Goal: Information Seeking & Learning: Learn about a topic

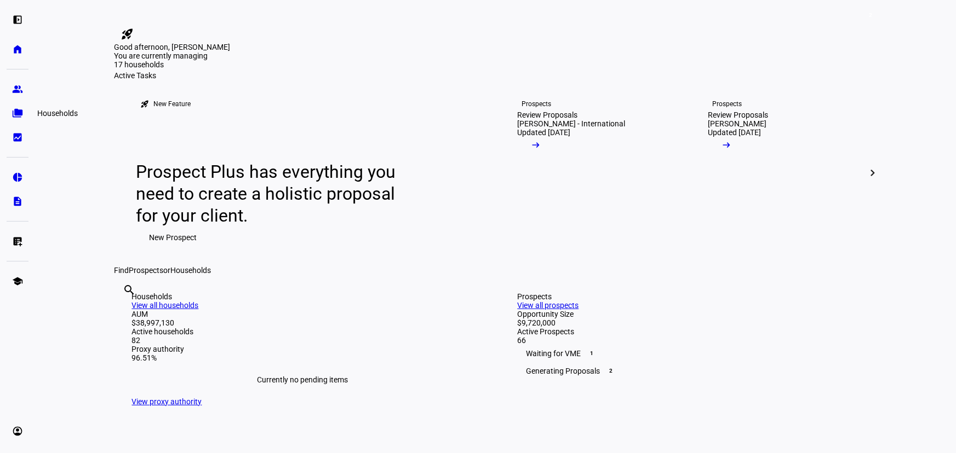
click at [18, 96] on link "group Prospects" at bounding box center [18, 89] width 22 height 22
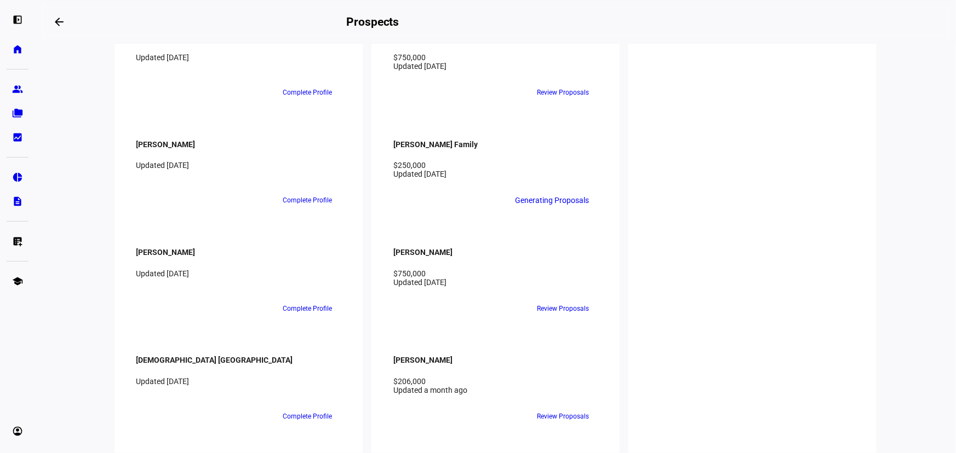
scroll to position [1394, 0]
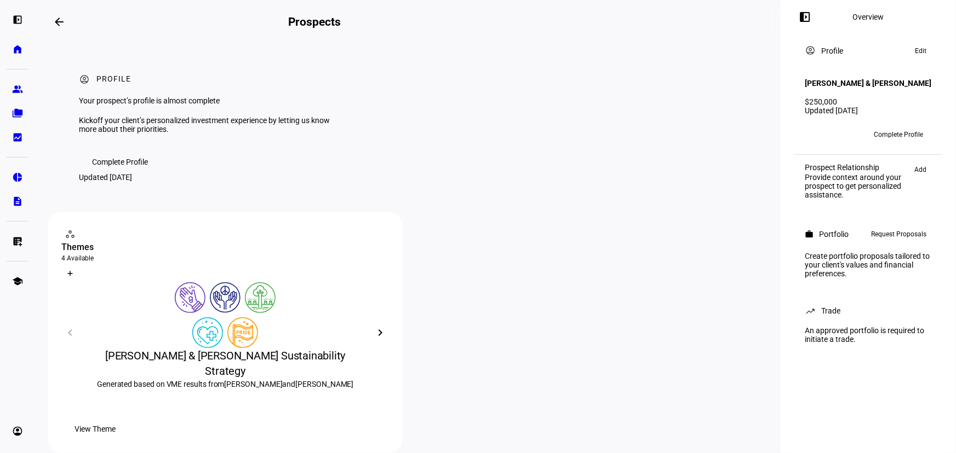
scroll to position [149, 0]
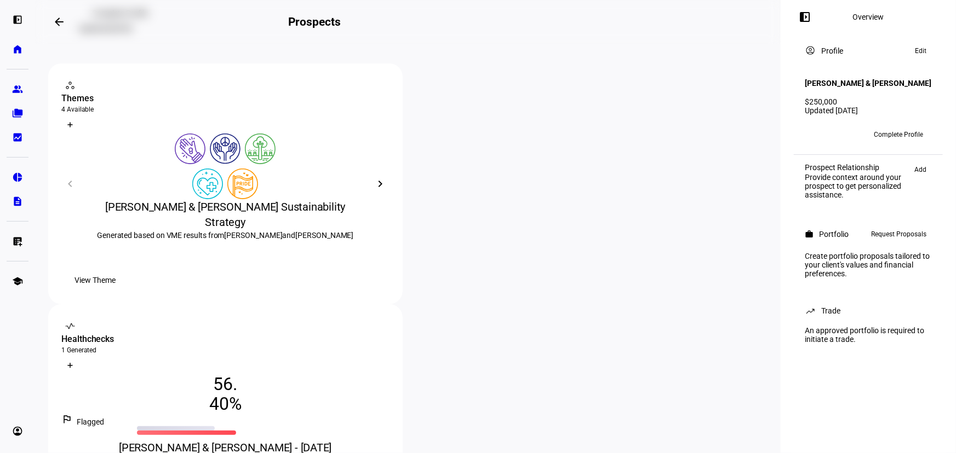
click at [116, 291] on span "View Theme" at bounding box center [94, 280] width 41 height 22
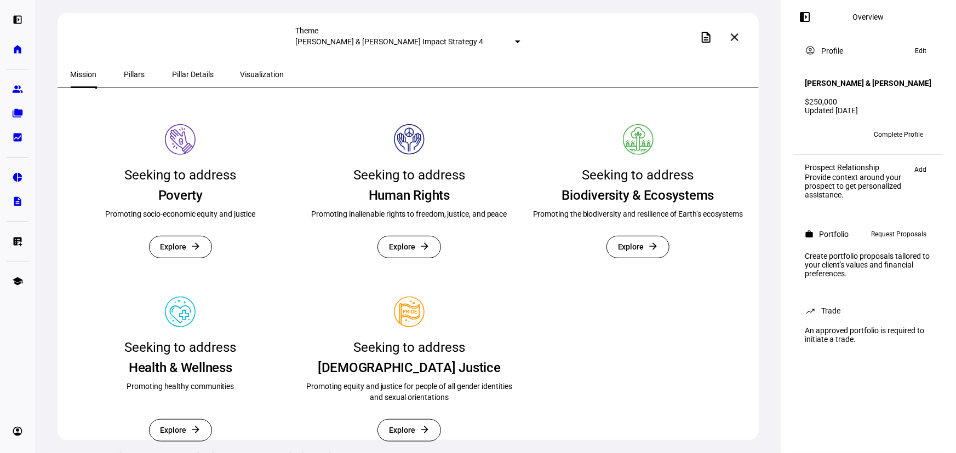
scroll to position [415, 0]
click at [7, 89] on link "group Prospects" at bounding box center [18, 89] width 22 height 22
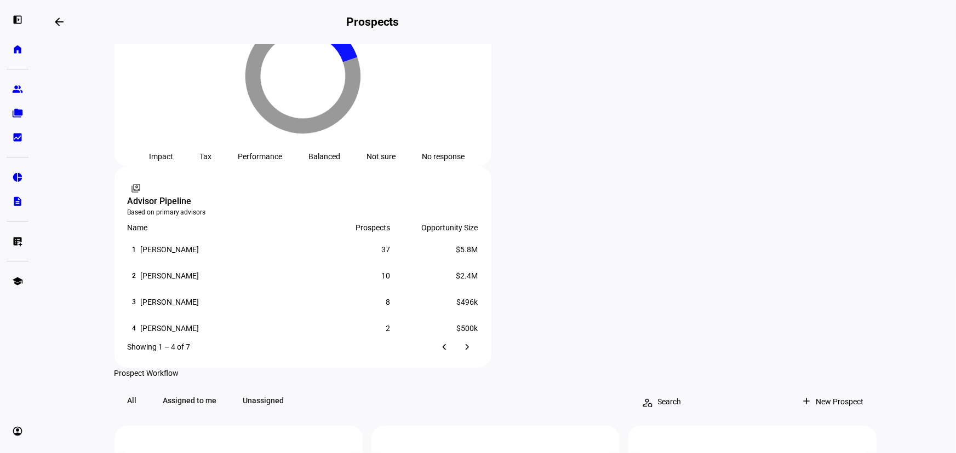
scroll to position [747, 0]
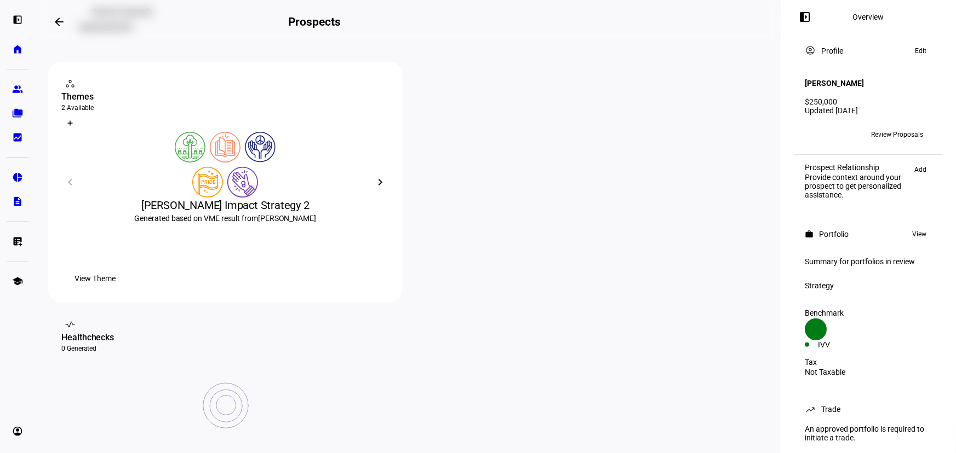
scroll to position [199, 0]
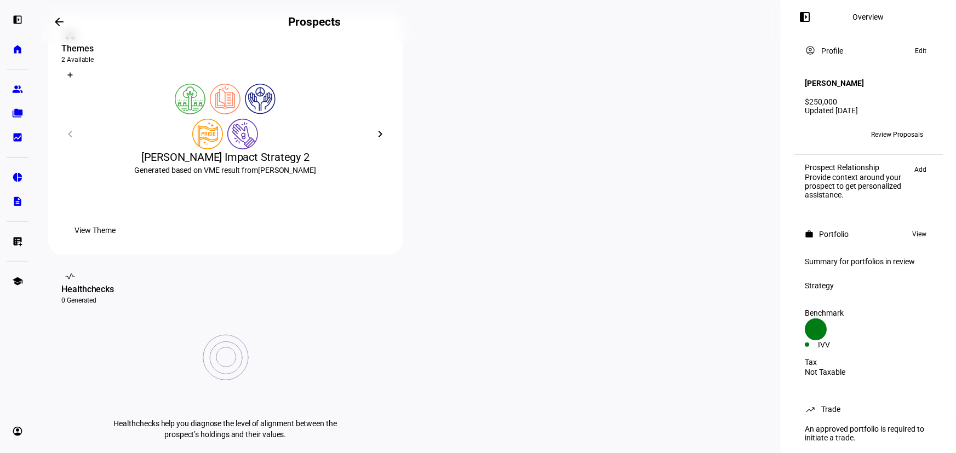
click at [374, 141] on mat-icon "chevron_right" at bounding box center [380, 134] width 13 height 13
click at [116, 242] on span "View Theme" at bounding box center [94, 231] width 41 height 22
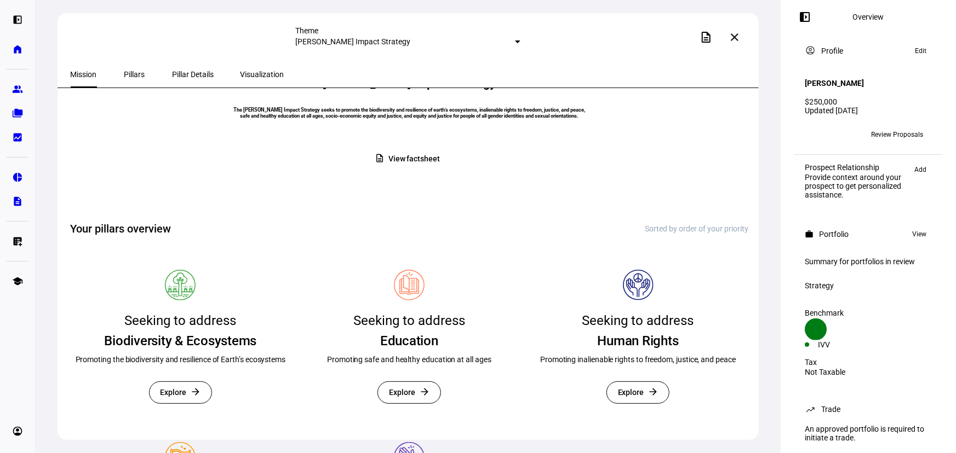
scroll to position [99, 0]
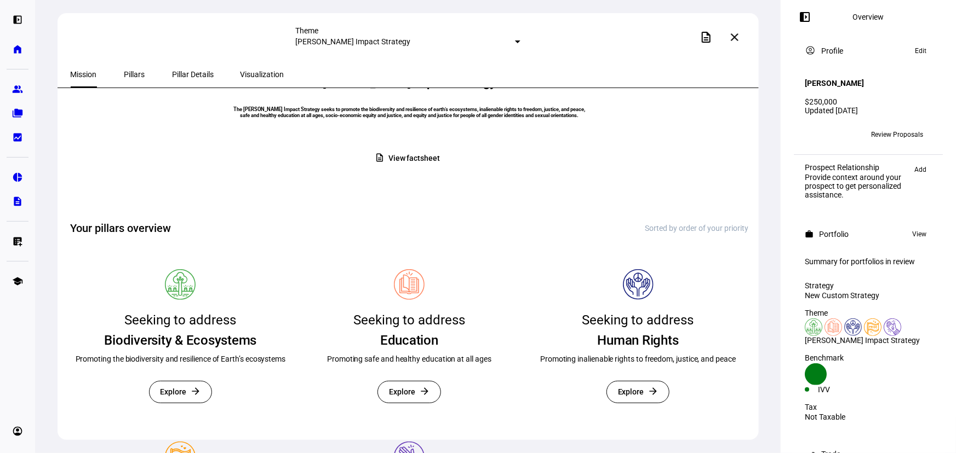
click at [556, 32] on div "description close" at bounding box center [632, 37] width 225 height 22
click at [566, 42] on div "description close" at bounding box center [632, 37] width 225 height 22
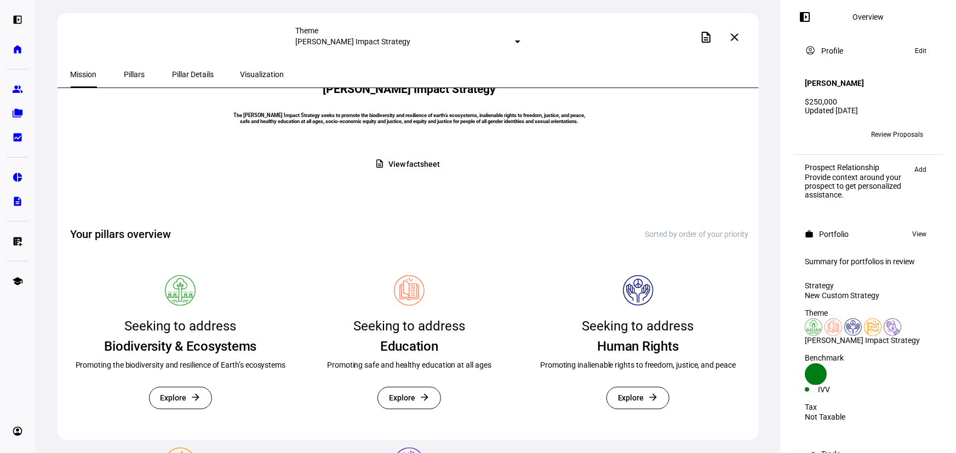
scroll to position [0, 0]
